Goal: Entertainment & Leisure: Consume media (video, audio)

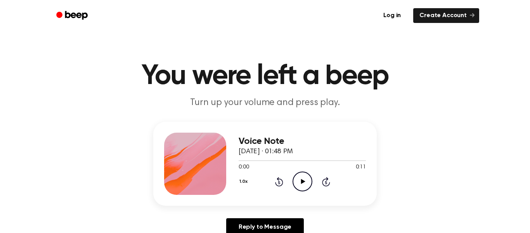
click at [308, 180] on icon "Play Audio" at bounding box center [303, 181] width 20 height 20
click at [301, 177] on icon "Play Audio" at bounding box center [303, 181] width 20 height 20
click at [302, 176] on icon "Play Audio" at bounding box center [303, 181] width 20 height 20
click at [304, 178] on icon "Play Audio" at bounding box center [303, 181] width 20 height 20
